Goal: Subscribe to service/newsletter

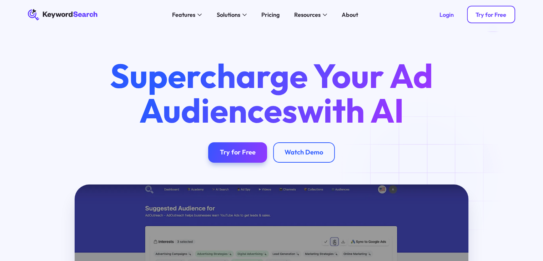
click at [496, 18] on link "Try for Free" at bounding box center [491, 15] width 48 height 18
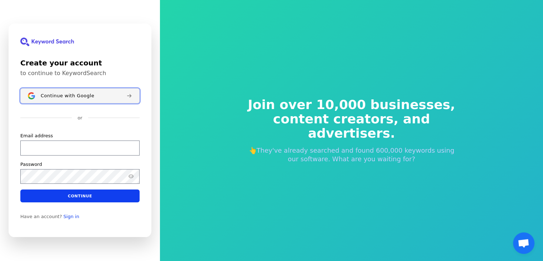
click at [71, 96] on span "Continue with Google" at bounding box center [68, 96] width 54 height 6
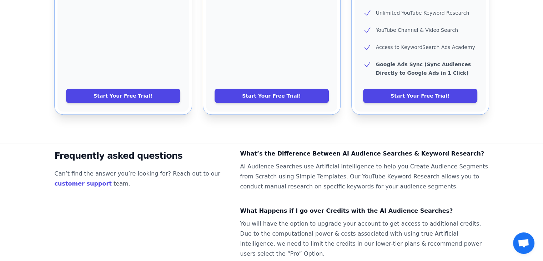
scroll to position [490, 0]
